Goal: Task Accomplishment & Management: Manage account settings

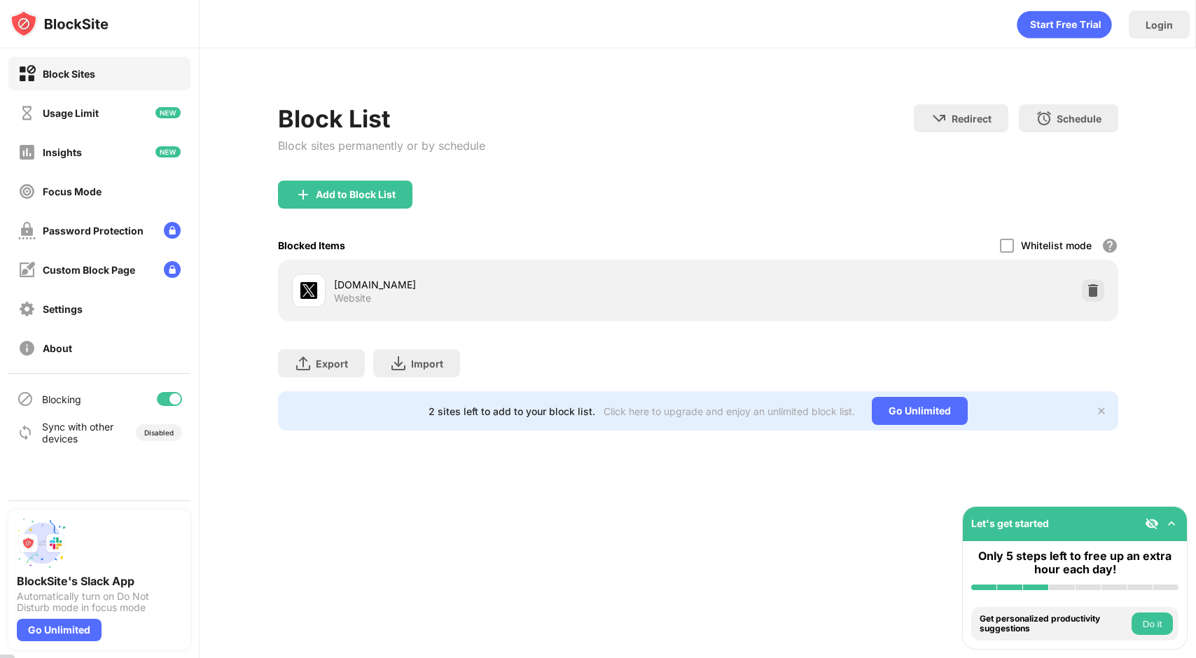
click at [1100, 277] on div "[DOMAIN_NAME] Website" at bounding box center [698, 290] width 824 height 45
click at [1090, 289] on img at bounding box center [1093, 291] width 14 height 14
